Goal: Navigation & Orientation: Find specific page/section

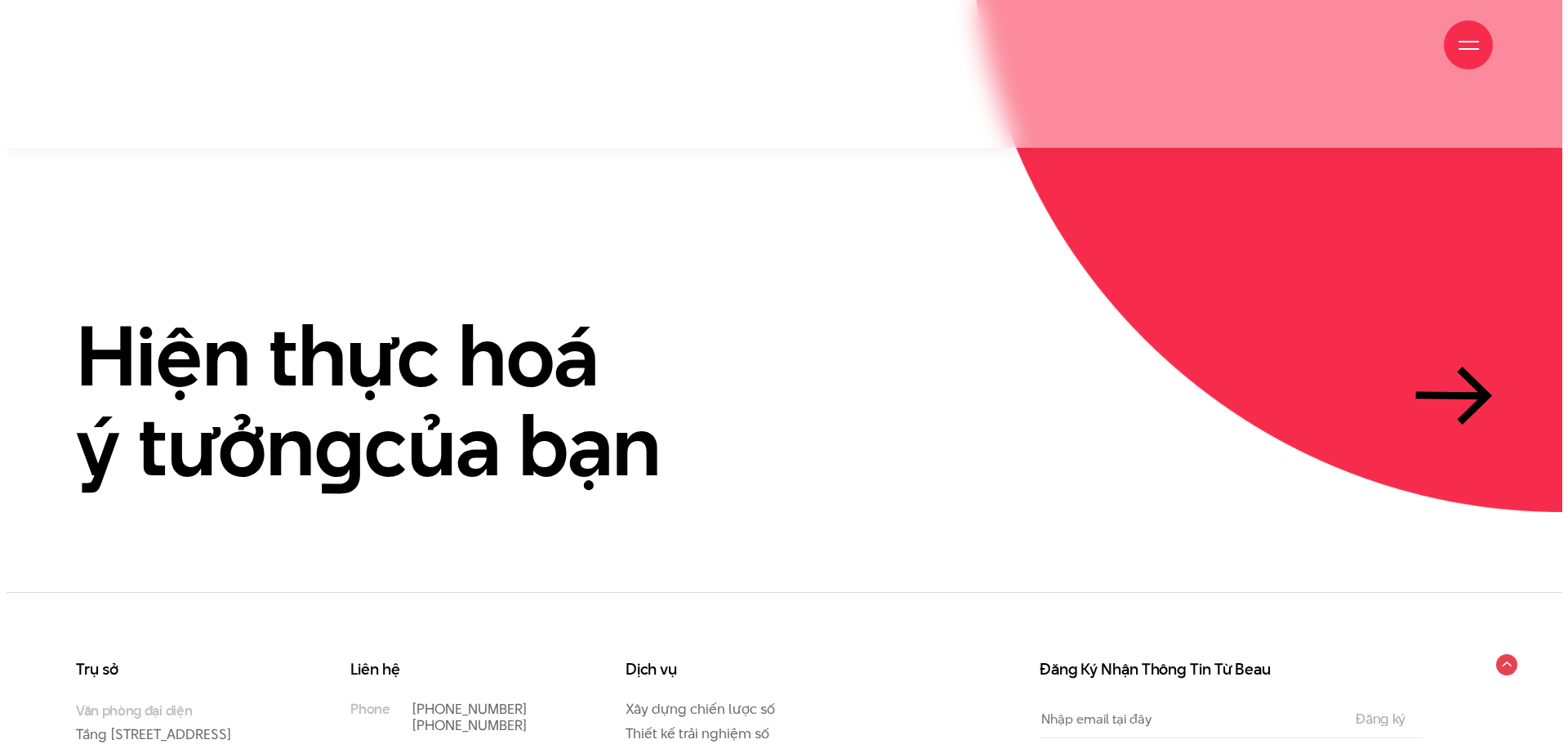
scroll to position [5012, 0]
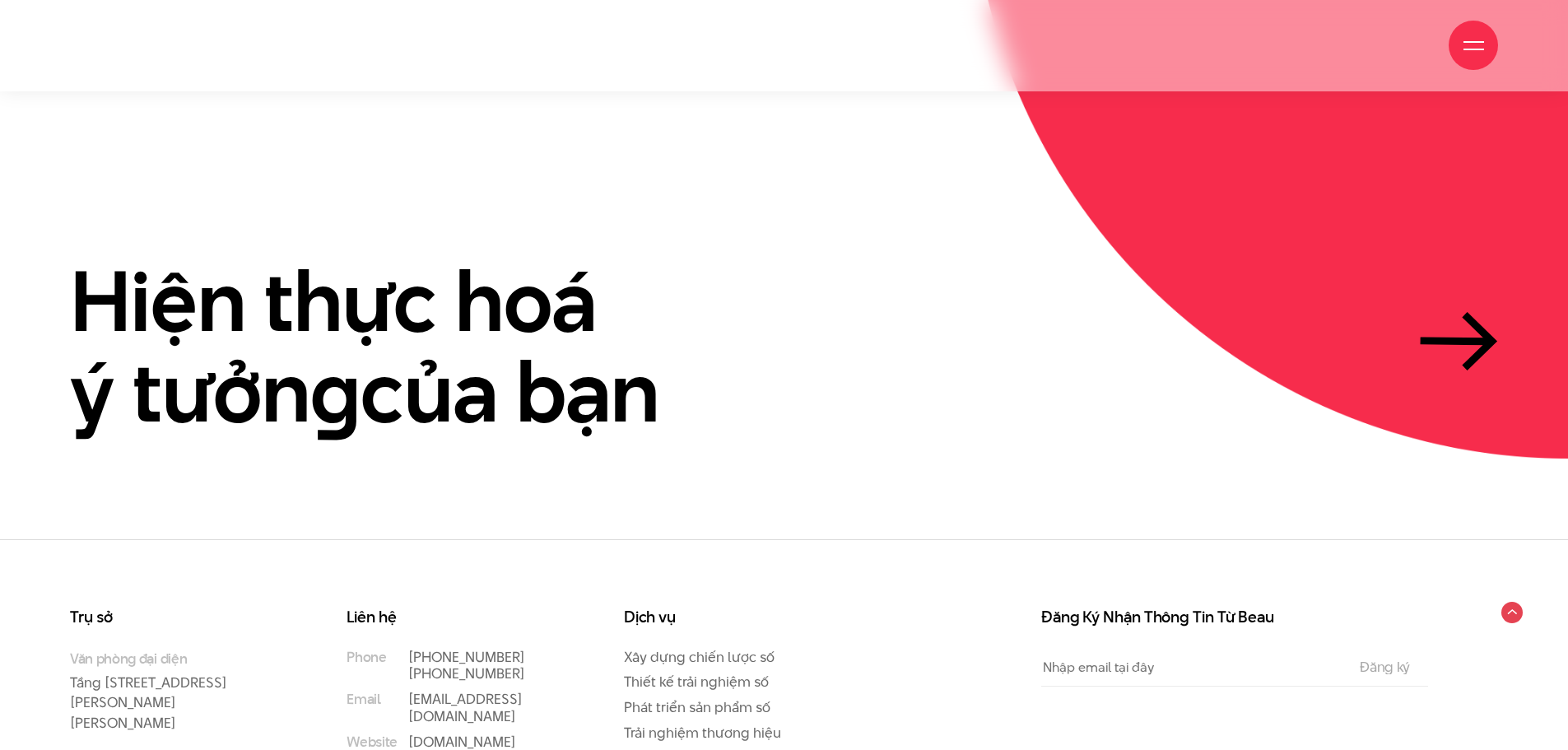
click at [1464, 35] on div at bounding box center [1473, 45] width 49 height 49
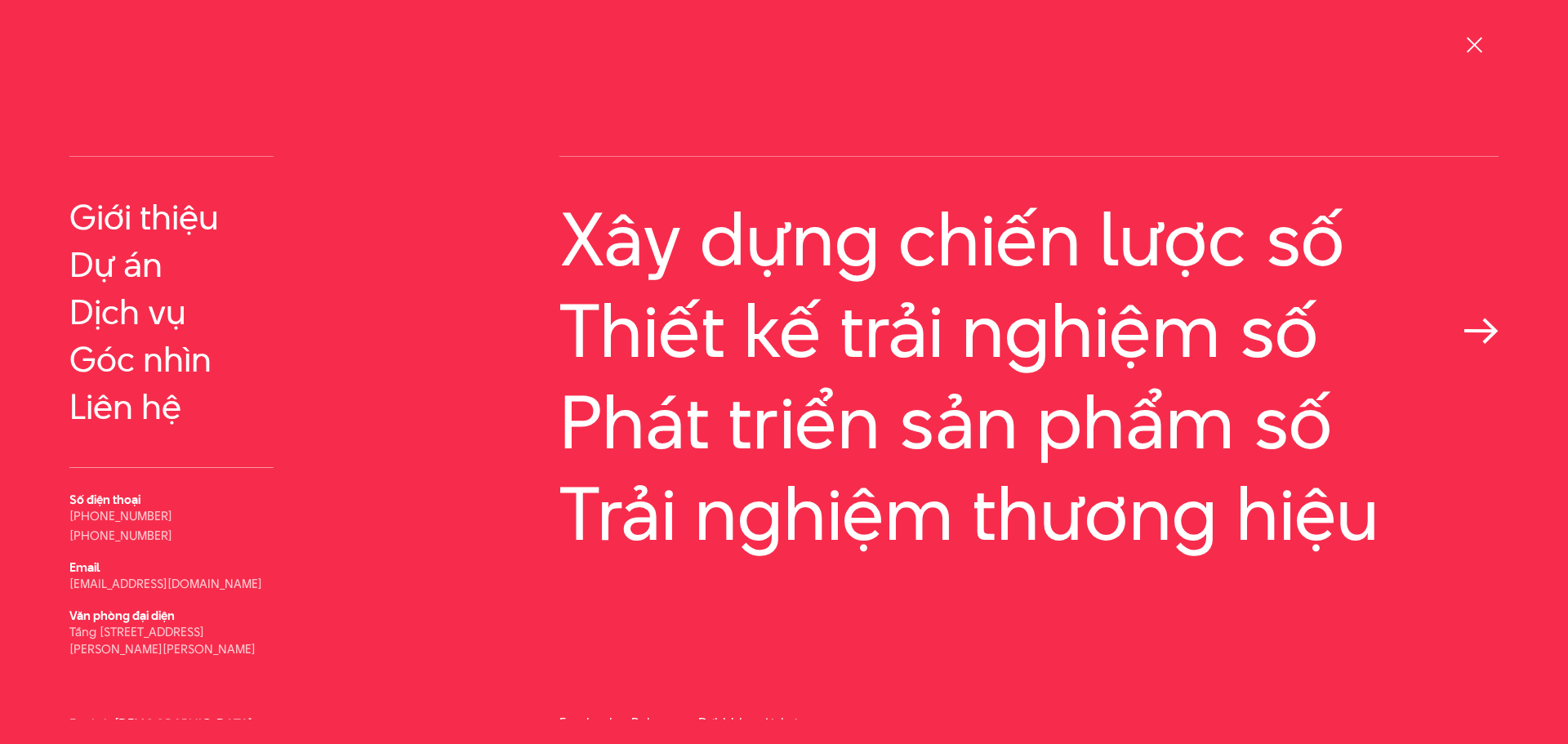
scroll to position [44, 0]
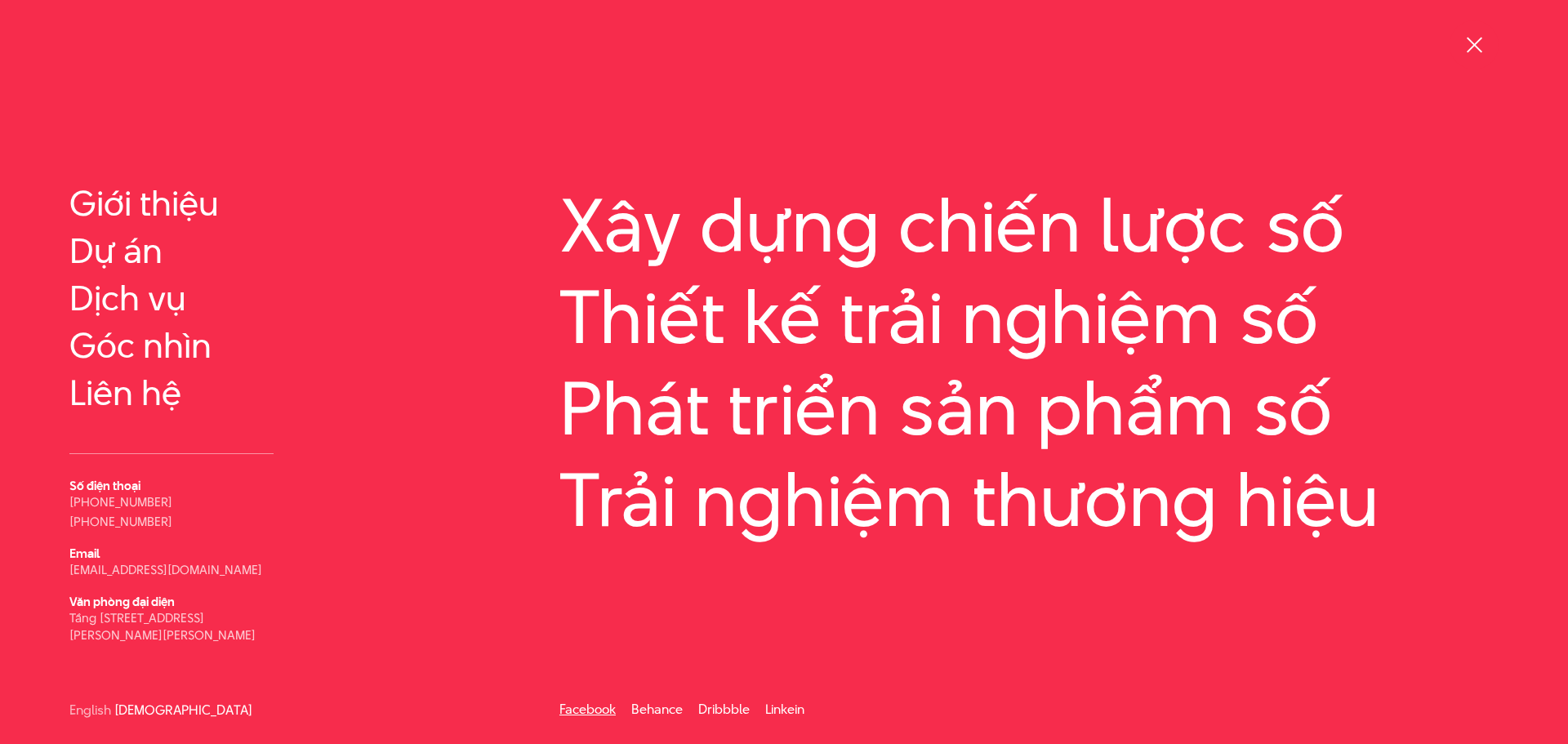
click at [587, 713] on link "Facebook" at bounding box center [587, 708] width 56 height 19
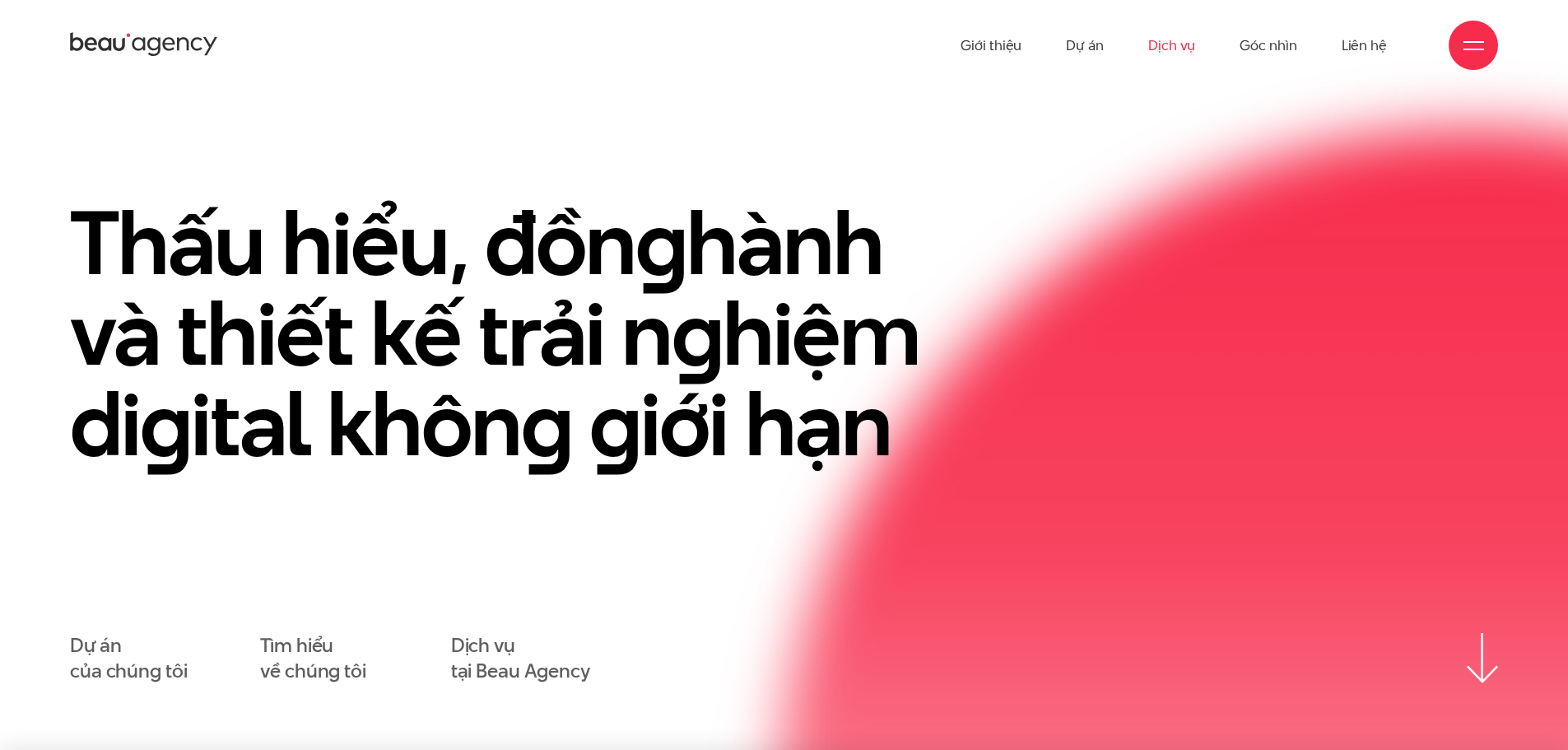
click at [1170, 42] on link "Dịch vụ" at bounding box center [1172, 45] width 47 height 91
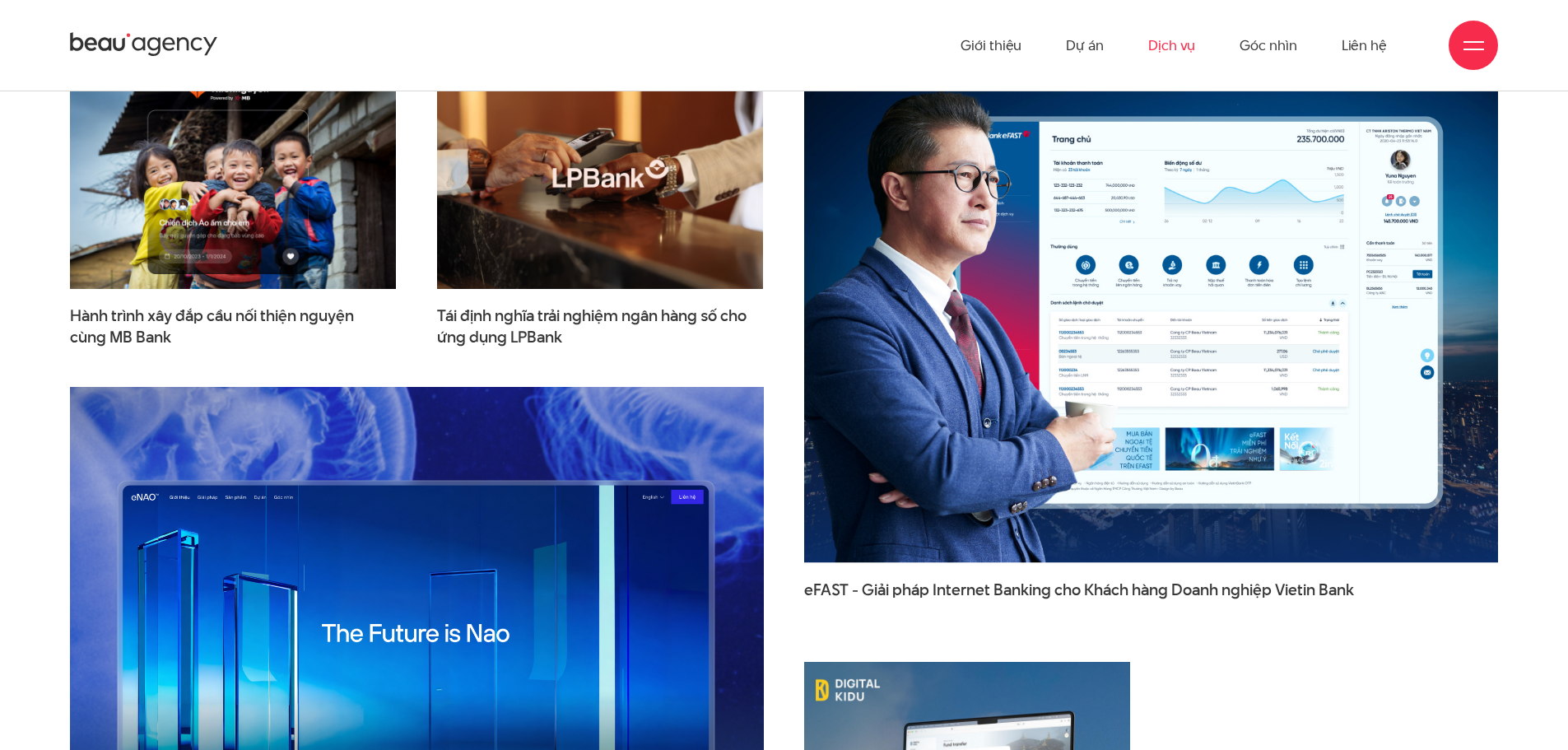
scroll to position [4768, 0]
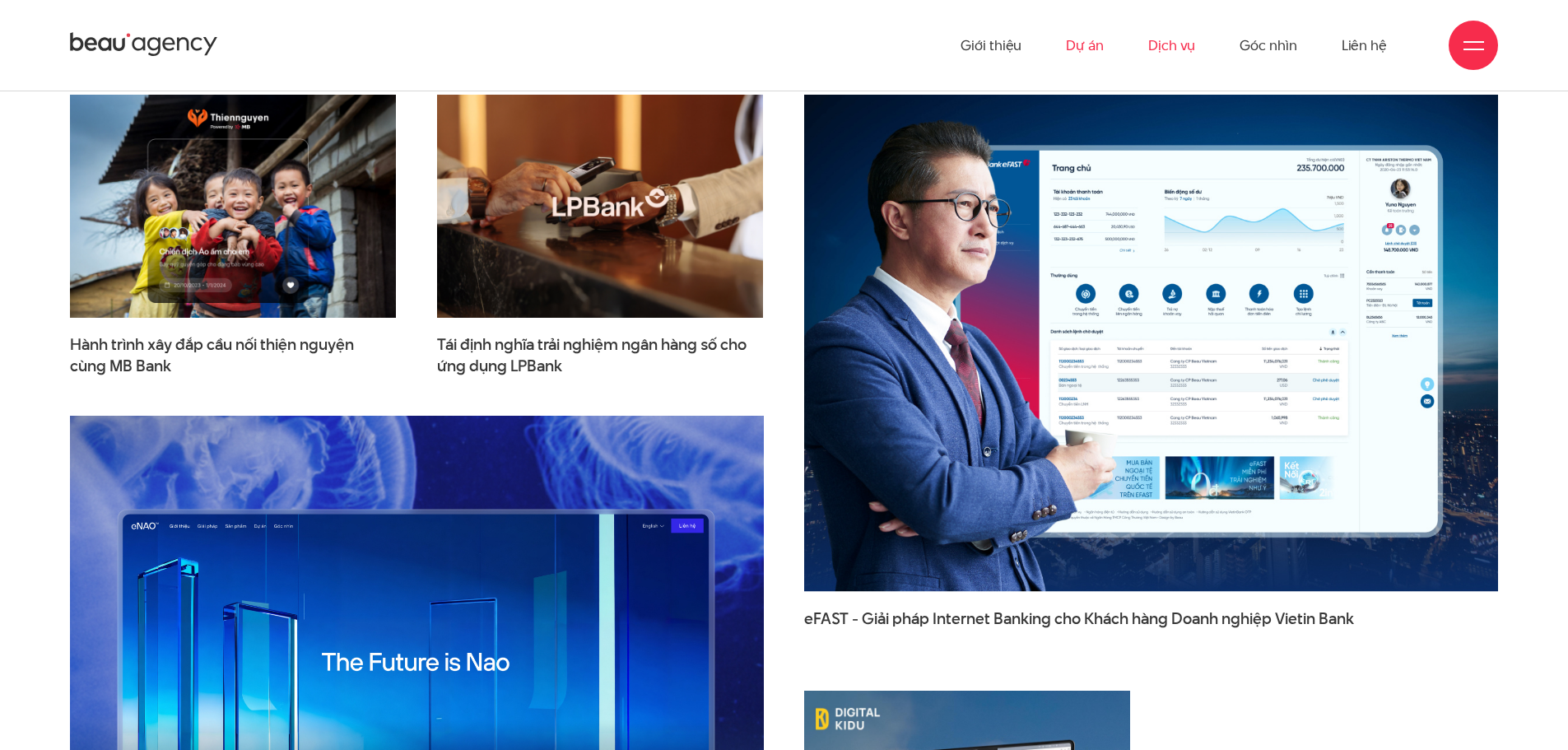
click at [1087, 54] on link "Dự án" at bounding box center [1085, 45] width 38 height 91
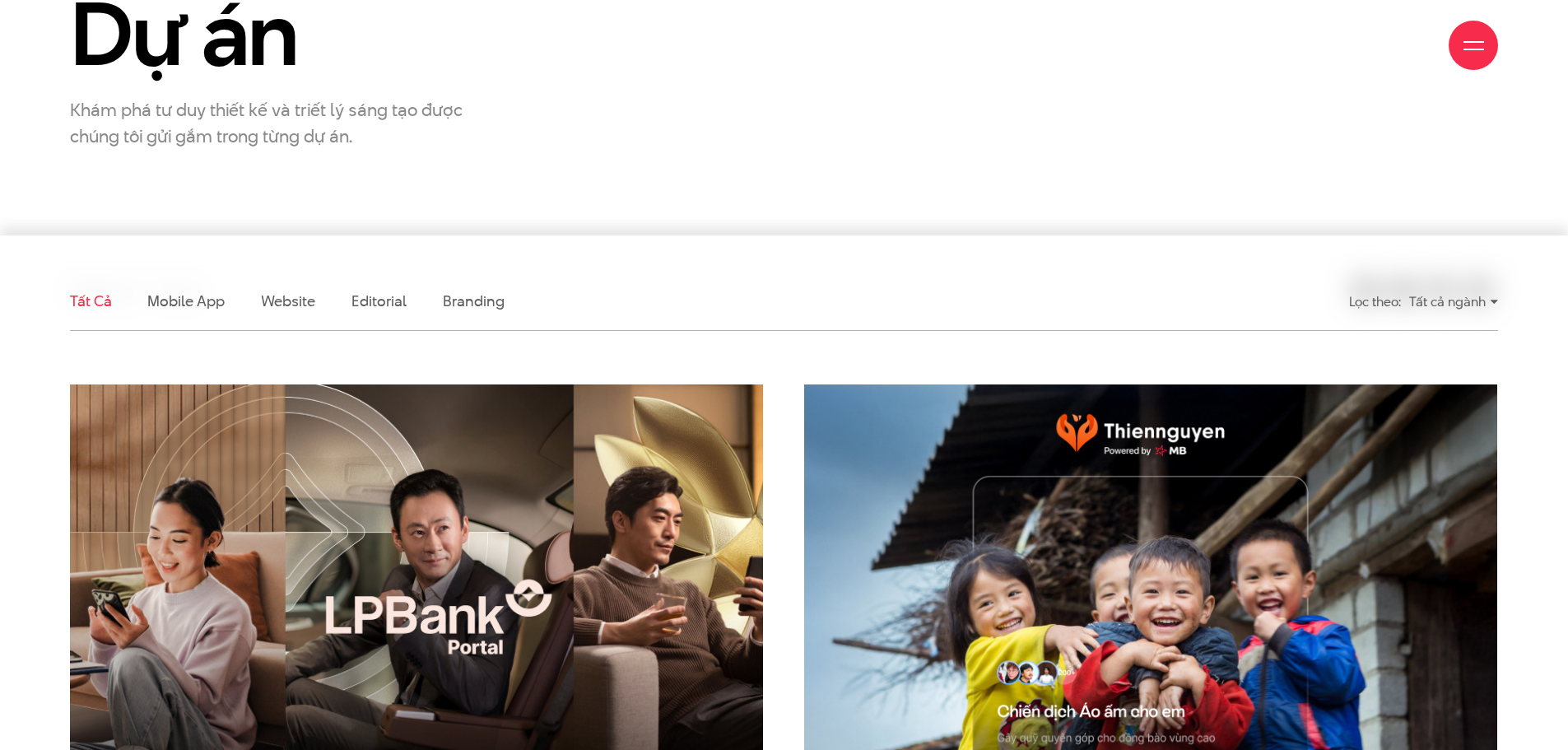
scroll to position [329, 0]
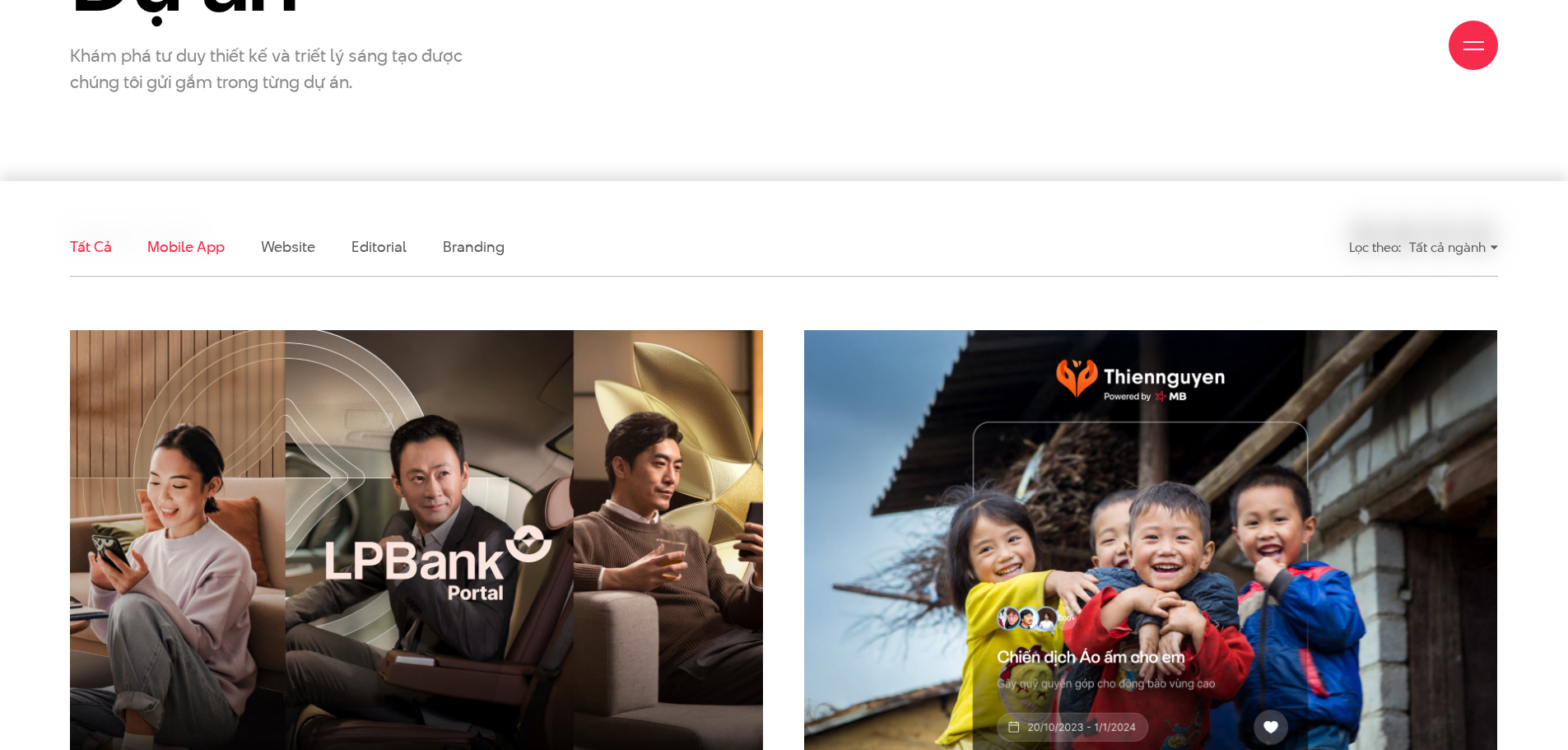
click at [211, 251] on link "Mobile app" at bounding box center [185, 246] width 76 height 21
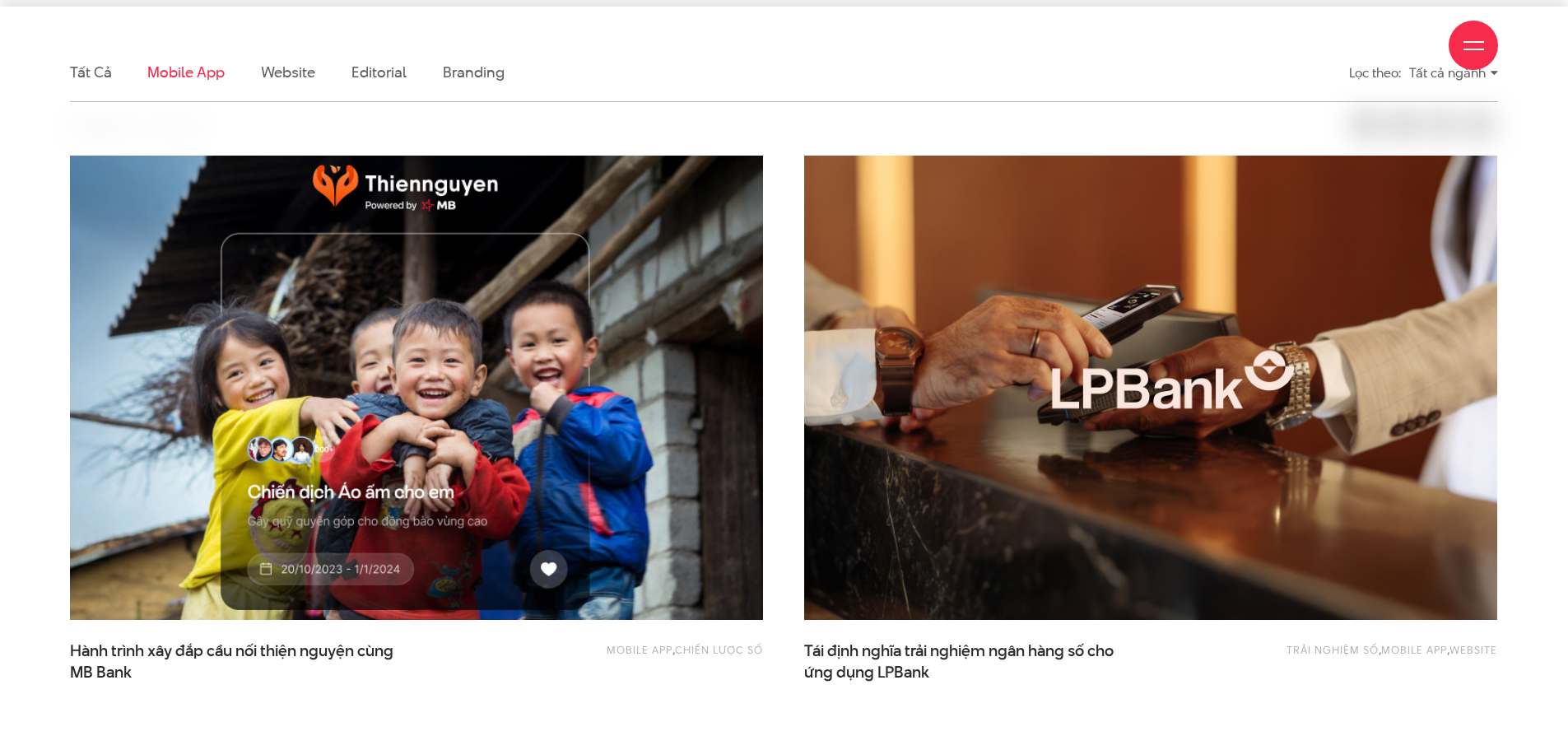
scroll to position [547, 0]
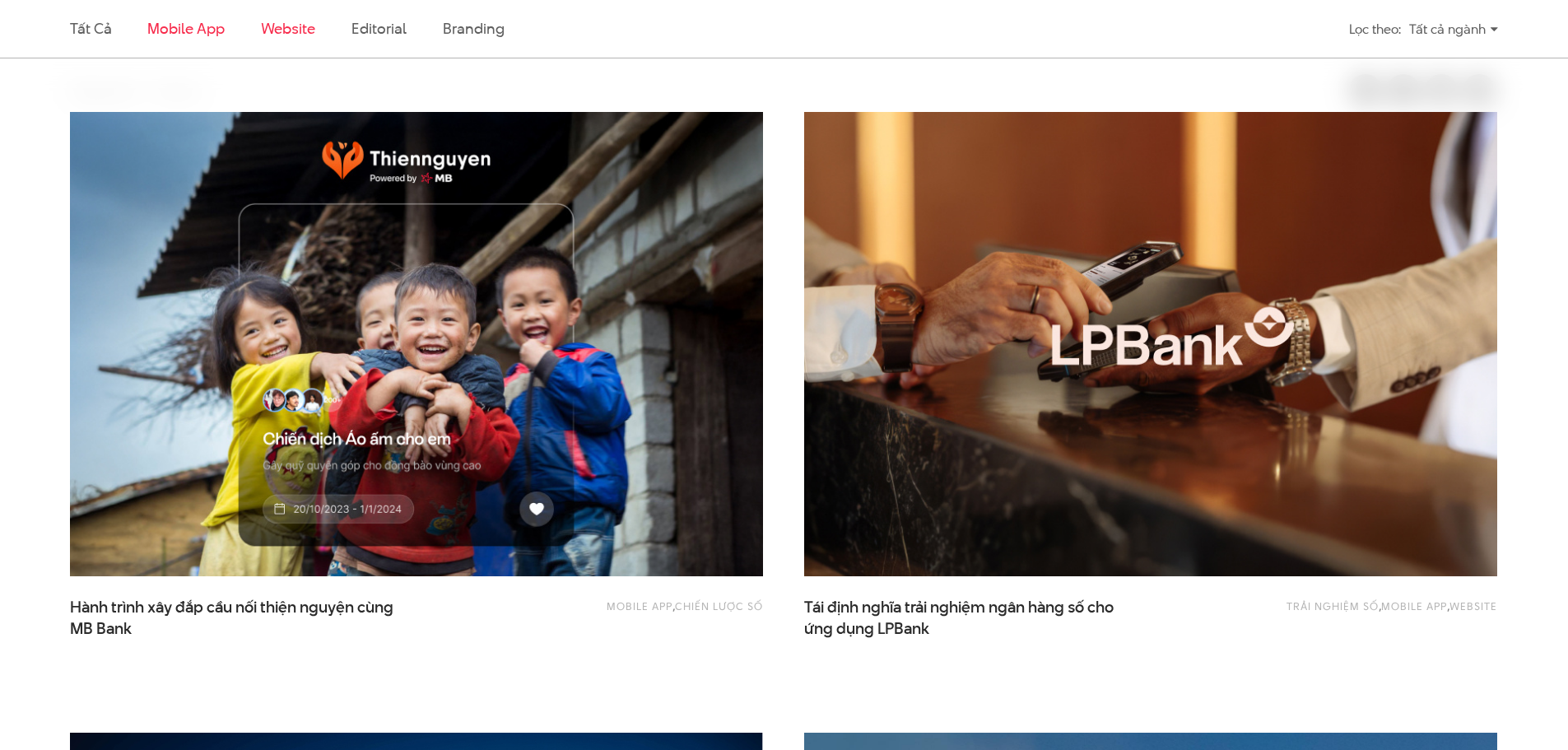
click at [277, 30] on link "Website" at bounding box center [288, 28] width 55 height 21
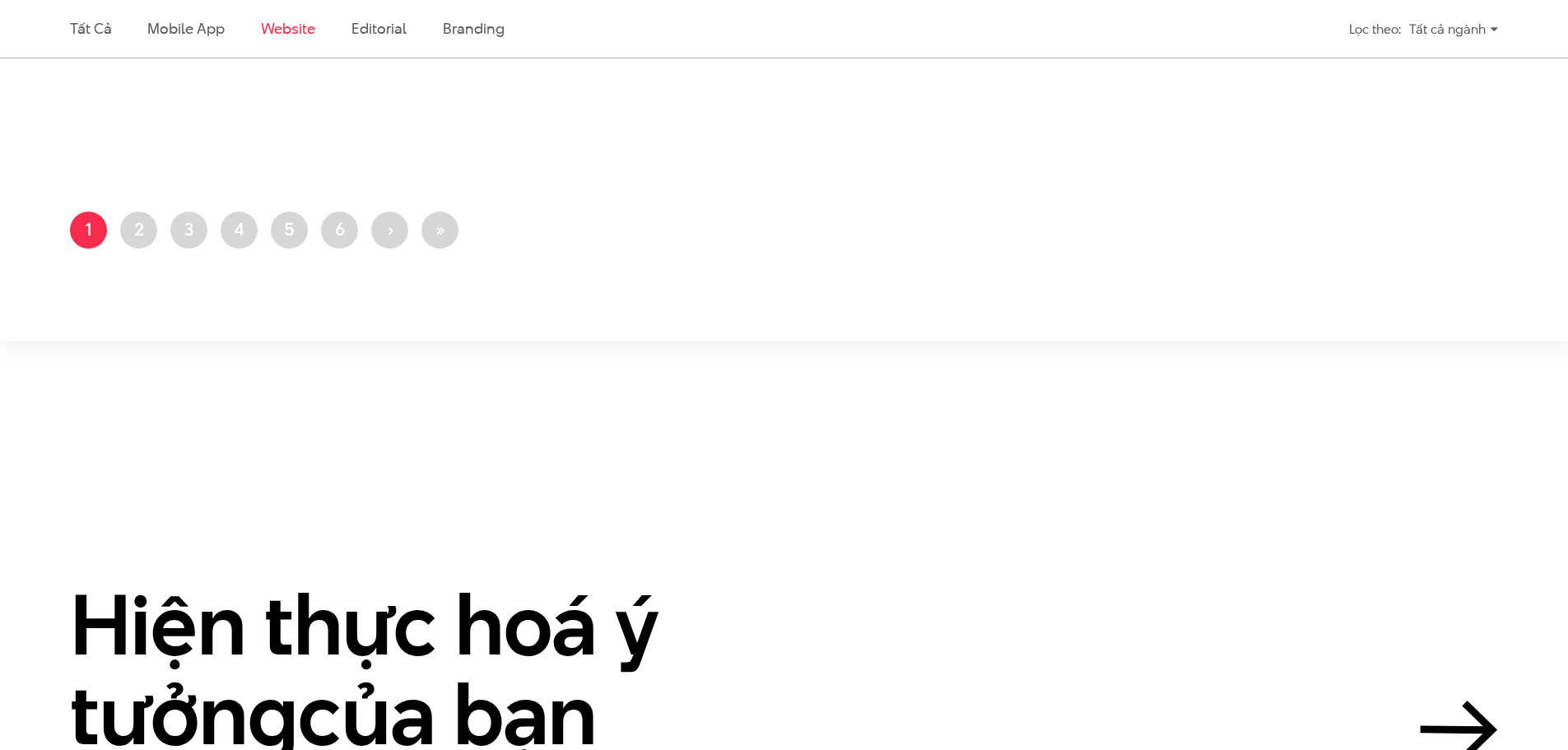
scroll to position [3582, 0]
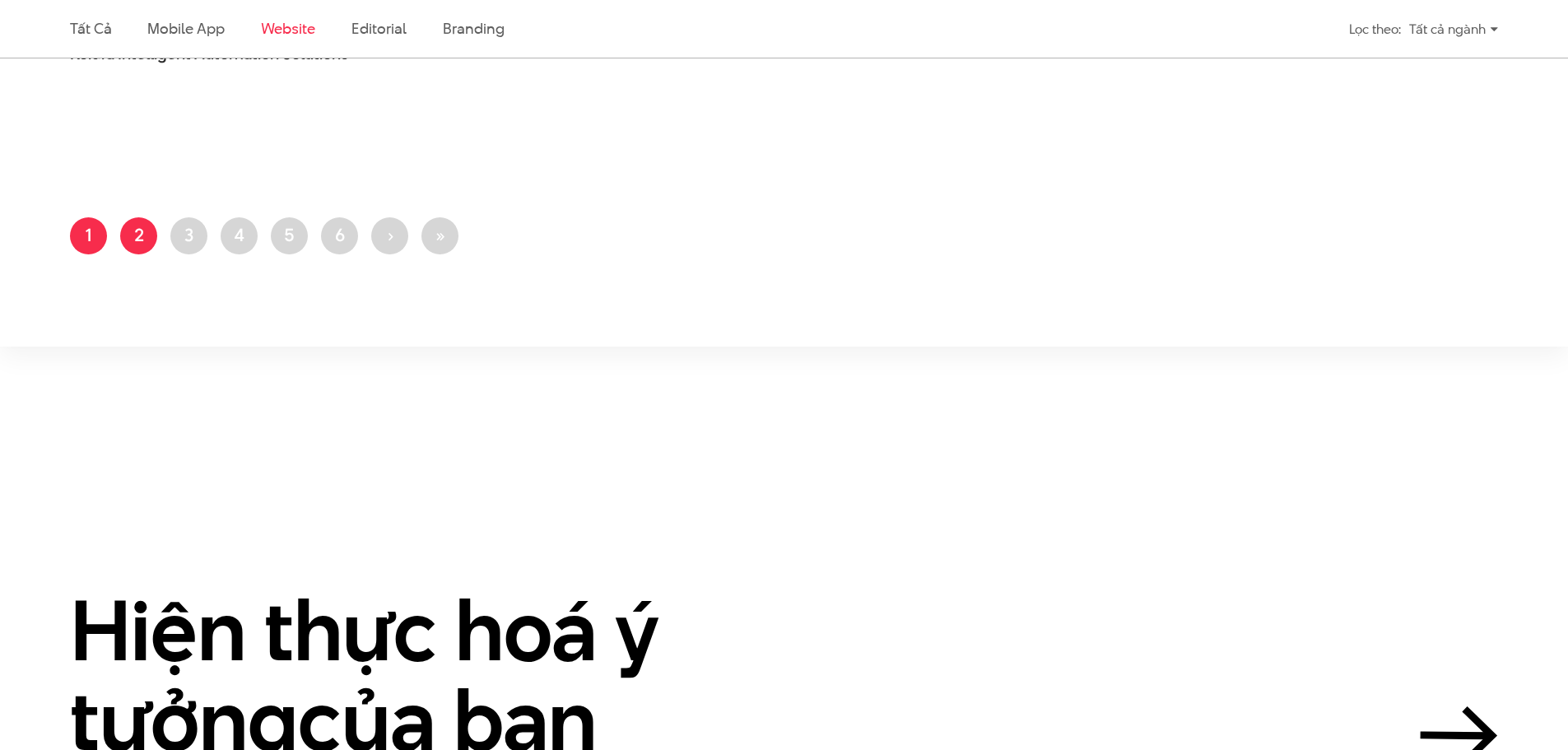
click at [148, 245] on link "Trang 2" at bounding box center [138, 235] width 37 height 37
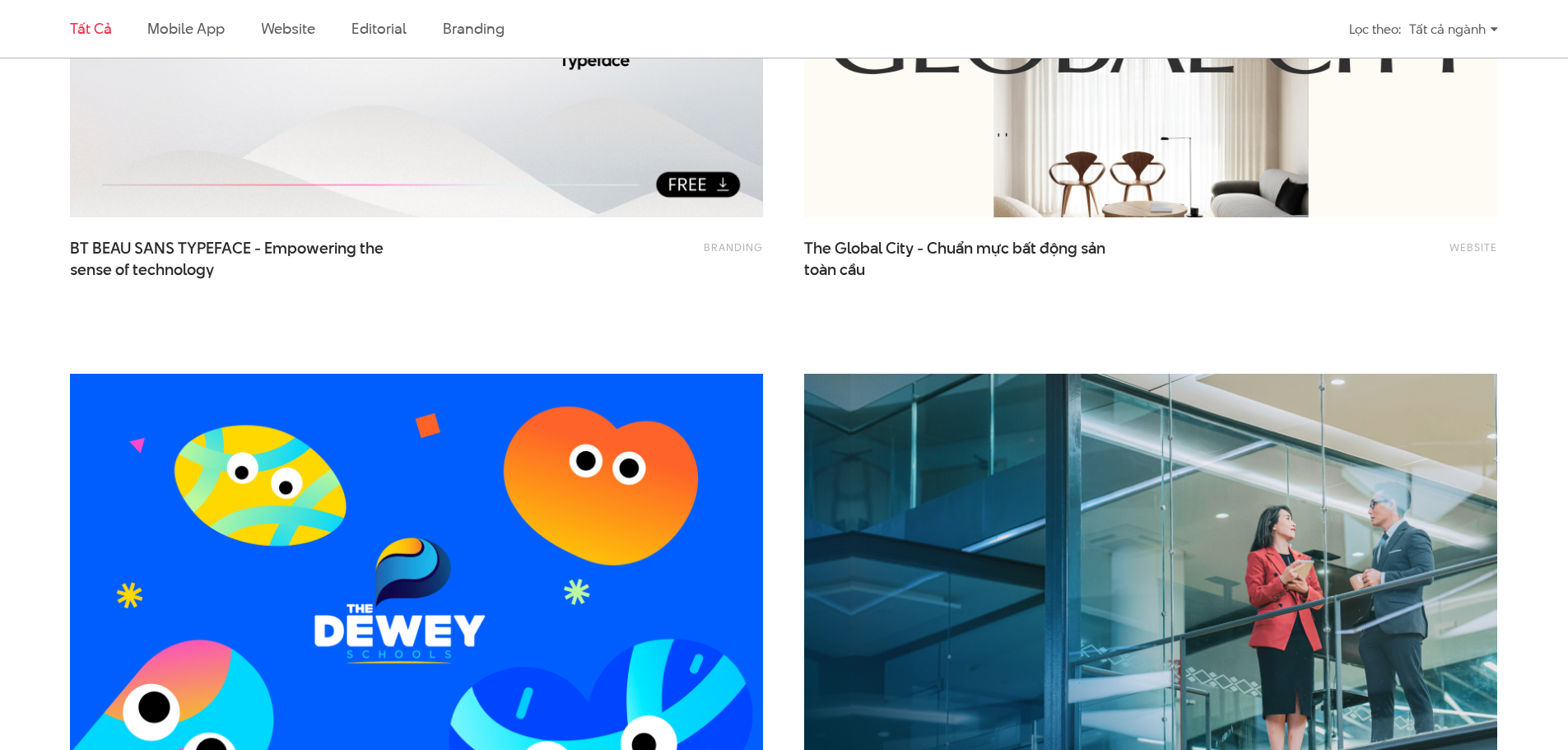
scroll to position [1152, 0]
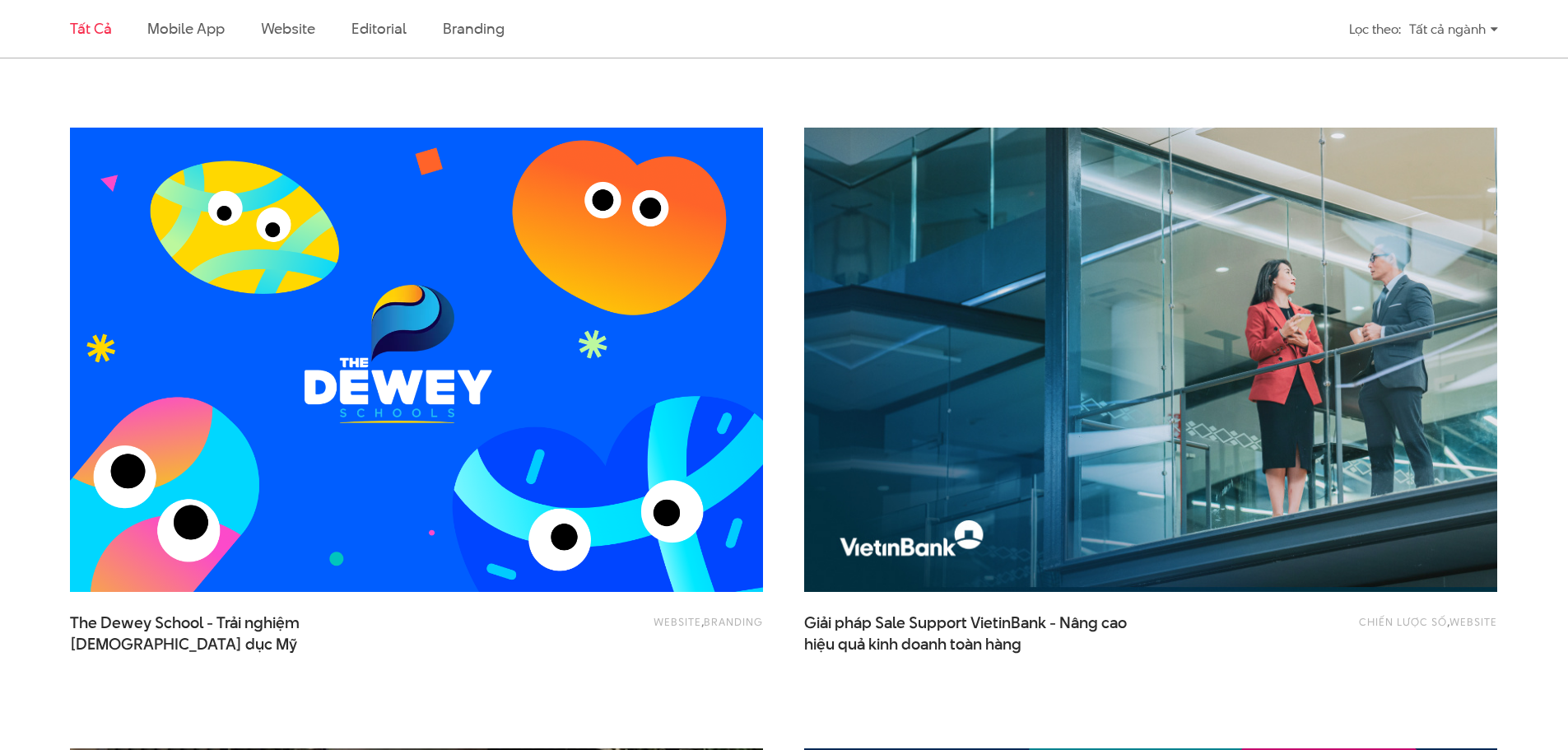
click at [528, 411] on img at bounding box center [416, 360] width 762 height 511
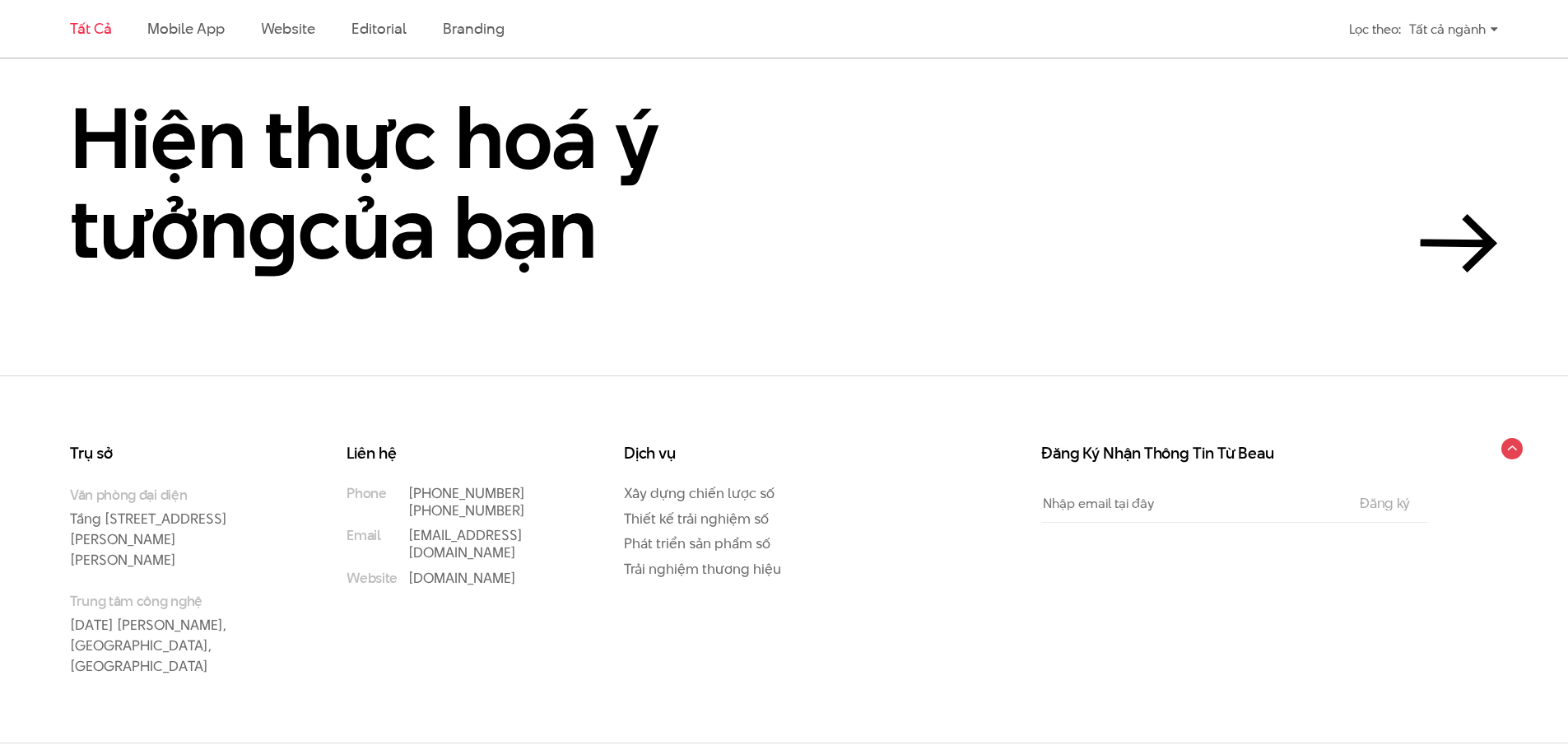
scroll to position [4700, 0]
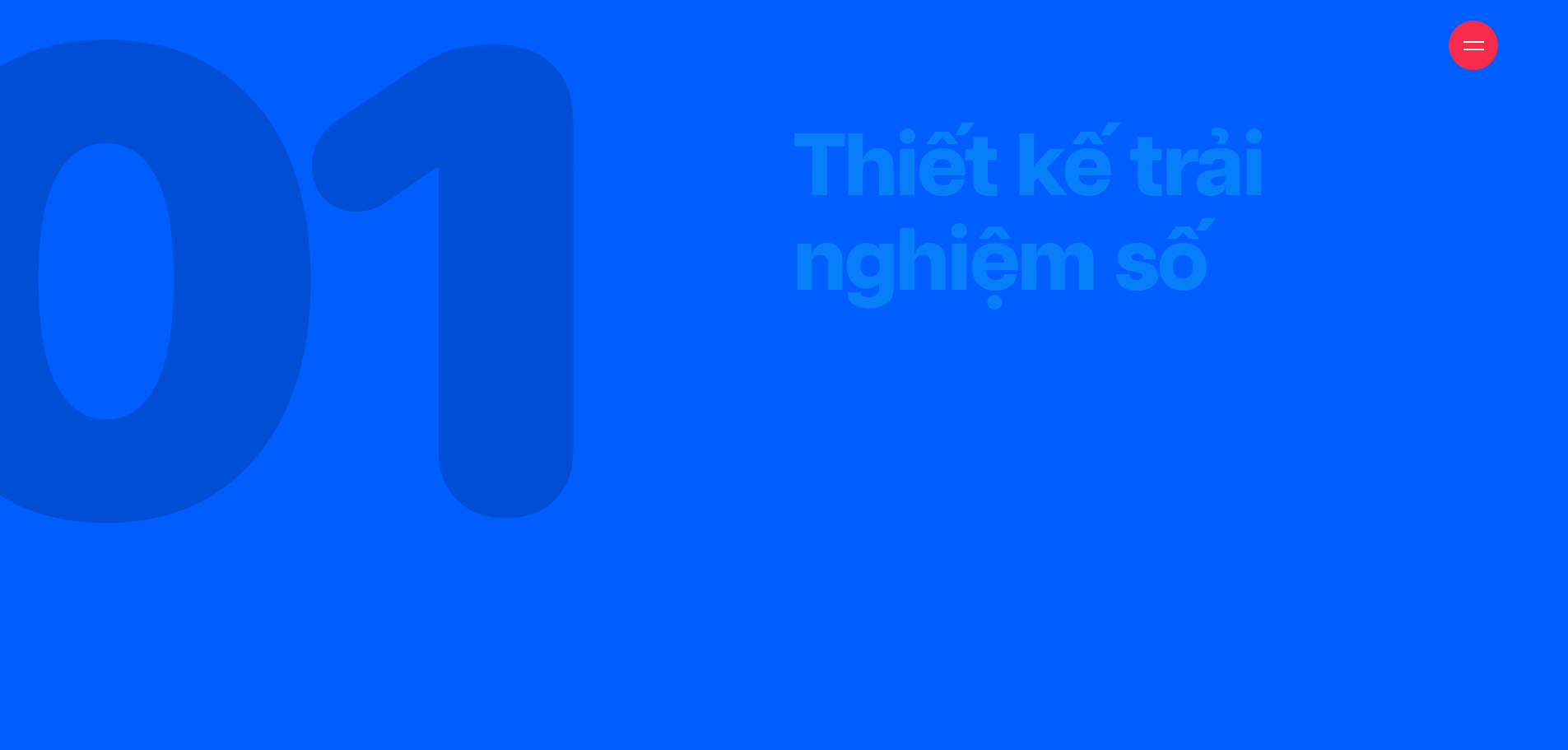
scroll to position [5760, 0]
